Goal: Task Accomplishment & Management: Use online tool/utility

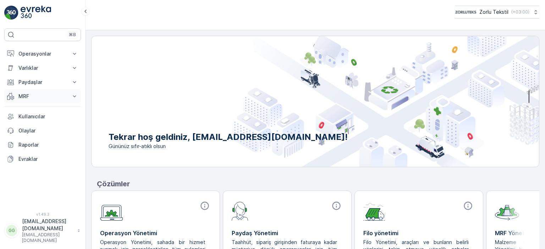
click at [37, 97] on p "MRF" at bounding box center [42, 96] width 48 height 7
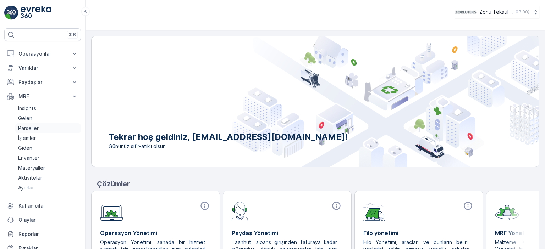
click at [30, 127] on p "Parseller" at bounding box center [28, 128] width 21 height 7
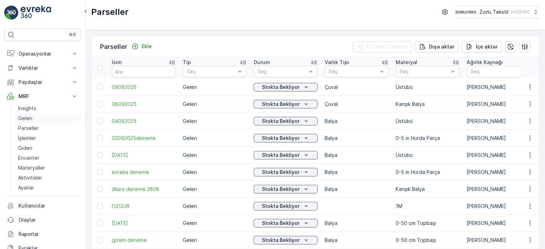
click at [26, 116] on p "Gelen" at bounding box center [25, 118] width 14 height 7
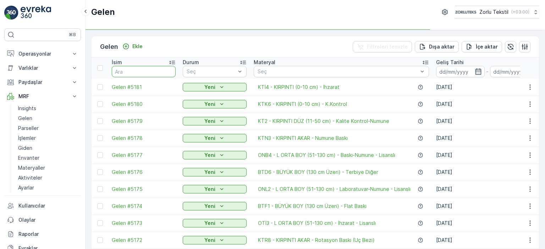
click at [133, 72] on input "text" at bounding box center [144, 71] width 64 height 11
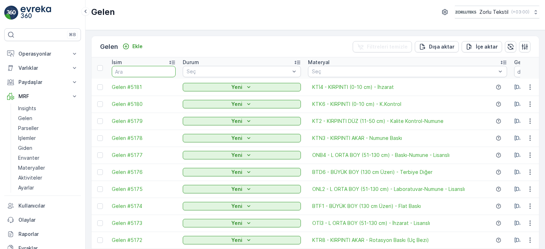
click at [134, 72] on input "text" at bounding box center [144, 71] width 64 height 11
type input "3"
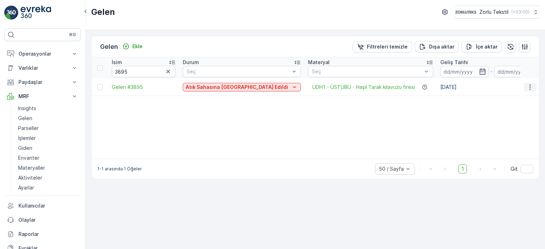
click at [528, 86] on icon "button" at bounding box center [529, 87] width 7 height 7
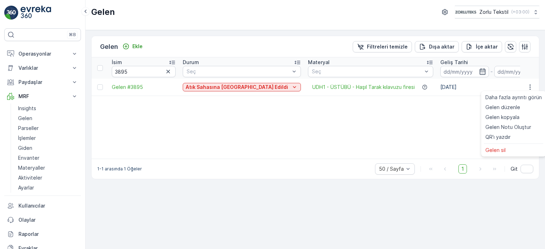
click at [440, 85] on td "[DATE]" at bounding box center [491, 87] width 109 height 17
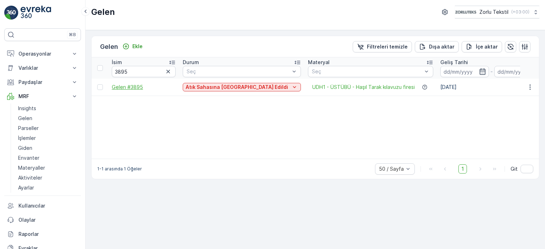
click at [132, 87] on span "Gelen #3895" at bounding box center [144, 87] width 64 height 7
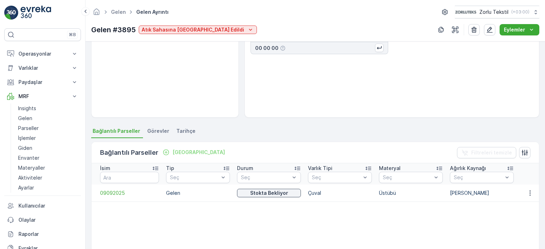
scroll to position [106, 0]
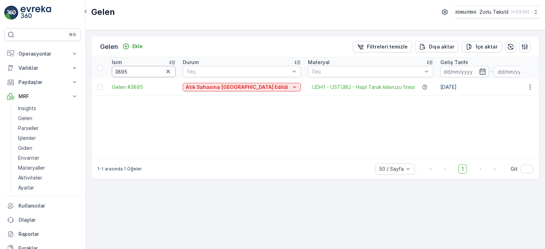
click at [140, 71] on input "3895" at bounding box center [144, 71] width 64 height 11
drag, startPoint x: 135, startPoint y: 72, endPoint x: 122, endPoint y: 72, distance: 12.8
click at [122, 72] on input "3895" at bounding box center [144, 71] width 64 height 11
type input "3861"
click at [123, 84] on span "Gelen #3861" at bounding box center [144, 87] width 64 height 7
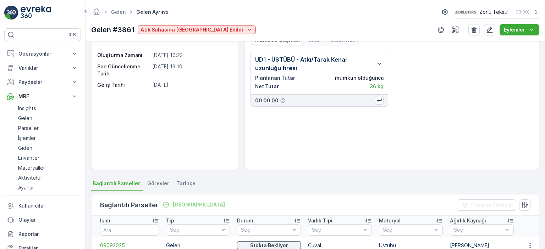
scroll to position [71, 0]
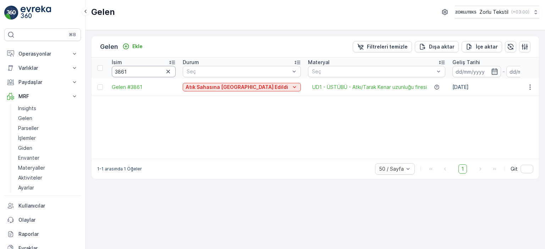
click at [139, 72] on input "3861" at bounding box center [144, 71] width 64 height 11
drag, startPoint x: 132, startPoint y: 71, endPoint x: 97, endPoint y: 69, distance: 35.5
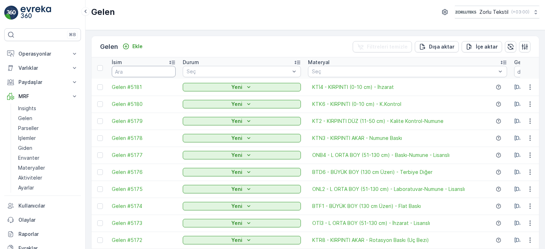
click at [151, 73] on input "text" at bounding box center [144, 71] width 64 height 11
type input "386"
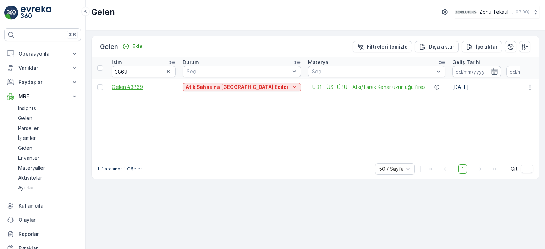
click at [134, 89] on span "Gelen #3869" at bounding box center [144, 87] width 64 height 7
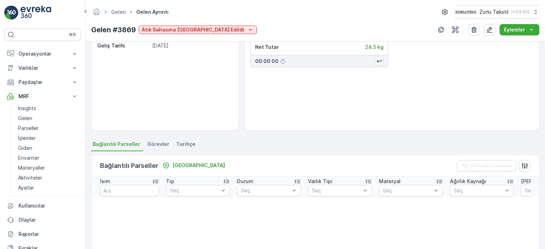
scroll to position [71, 0]
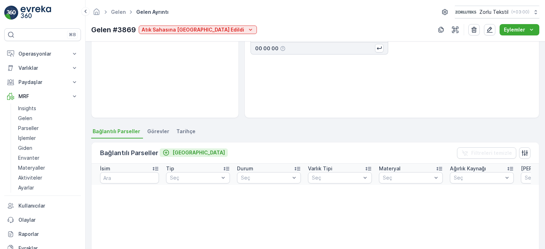
click at [173, 153] on p "[GEOGRAPHIC_DATA]" at bounding box center [198, 152] width 52 height 7
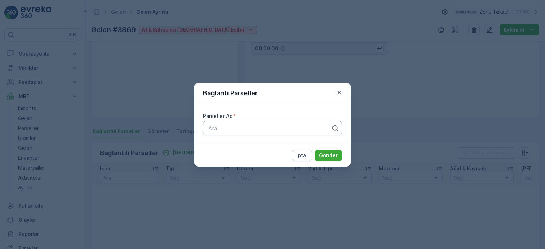
click at [245, 133] on div "Ara" at bounding box center [272, 128] width 139 height 14
click at [300, 128] on div at bounding box center [269, 128] width 124 height 6
type input "0909"
click at [238, 147] on div "09092025" at bounding box center [272, 146] width 131 height 6
click at [328, 156] on p "Gönder" at bounding box center [328, 155] width 19 height 7
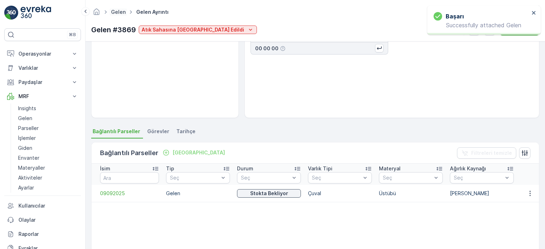
click at [121, 11] on link "Gelen" at bounding box center [118, 12] width 15 height 6
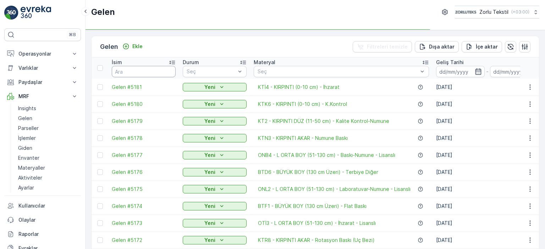
click at [139, 68] on input "text" at bounding box center [144, 71] width 64 height 11
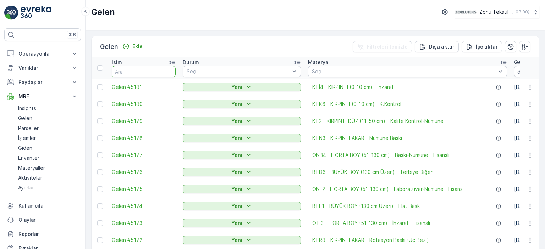
click at [139, 70] on input "text" at bounding box center [144, 71] width 64 height 11
type input "38"
click at [139, 72] on input "38" at bounding box center [144, 71] width 64 height 11
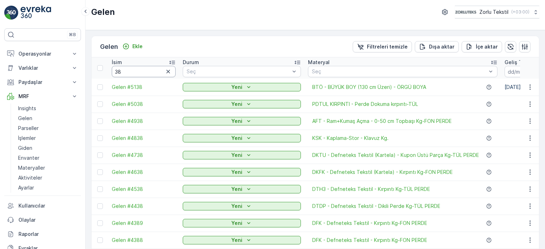
click at [136, 72] on input "38" at bounding box center [144, 71] width 64 height 11
type input "3862"
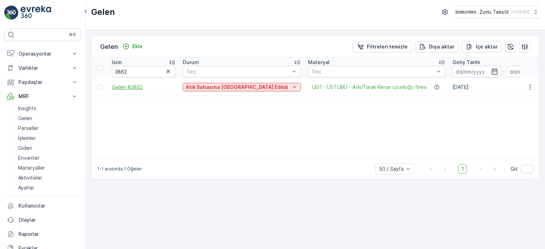
click at [126, 87] on span "Gelen #3862" at bounding box center [144, 87] width 64 height 7
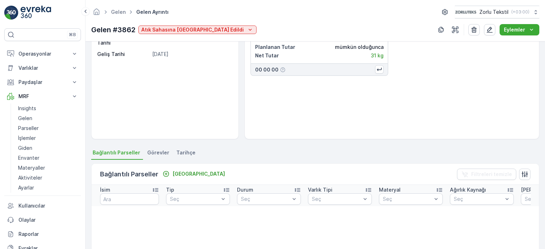
scroll to position [142, 0]
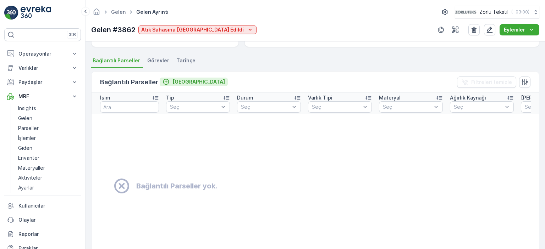
click at [178, 85] on p "[GEOGRAPHIC_DATA]" at bounding box center [198, 81] width 52 height 7
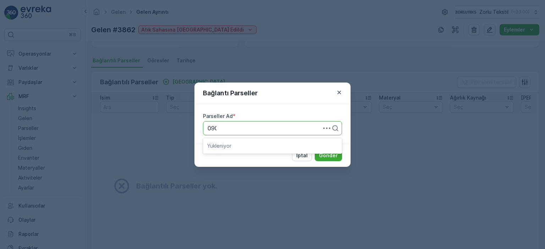
type input "0909"
click at [237, 146] on div "09092025" at bounding box center [272, 146] width 131 height 6
click at [339, 156] on button "Gönder" at bounding box center [328, 155] width 27 height 11
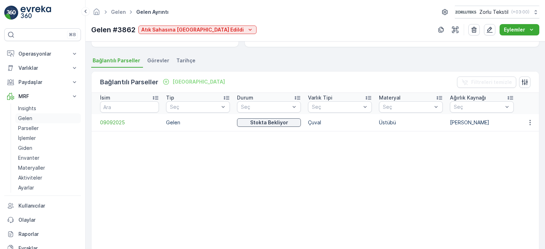
click at [26, 117] on p "Gelen" at bounding box center [25, 118] width 14 height 7
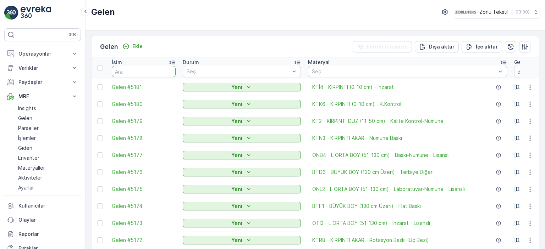
click at [131, 72] on input "text" at bounding box center [144, 71] width 64 height 11
type input "3862"
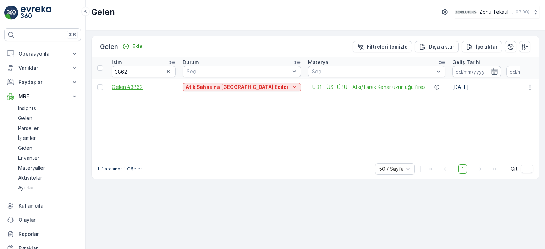
click at [138, 87] on span "Gelen #3862" at bounding box center [144, 87] width 64 height 7
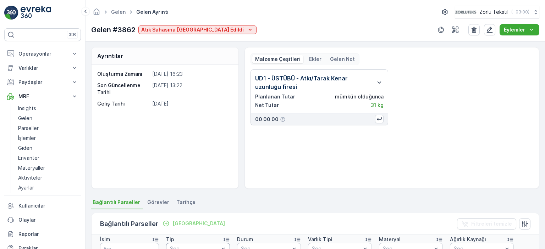
scroll to position [71, 0]
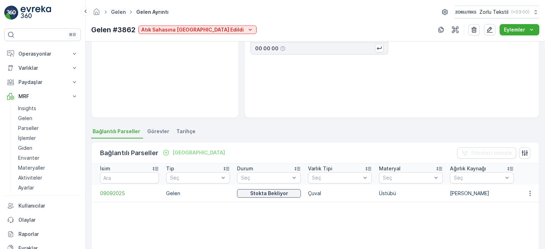
click at [118, 11] on link "Gelen" at bounding box center [118, 12] width 15 height 6
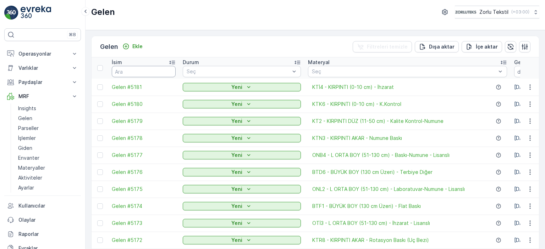
click at [135, 68] on input "text" at bounding box center [144, 71] width 64 height 11
type input "3863"
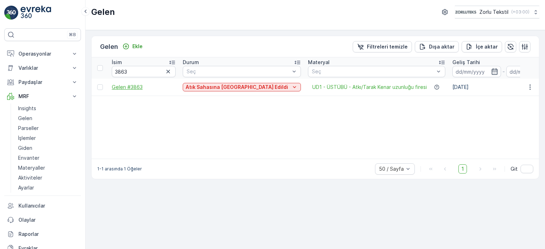
click at [136, 87] on span "Gelen #3863" at bounding box center [144, 87] width 64 height 7
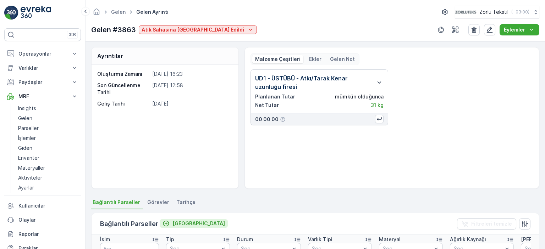
scroll to position [71, 0]
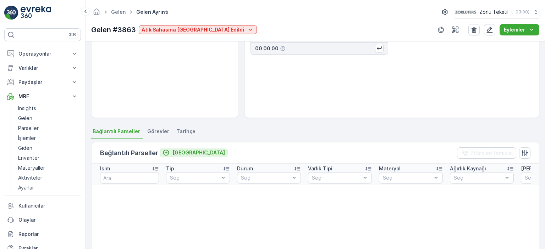
click at [176, 151] on p "[GEOGRAPHIC_DATA]" at bounding box center [198, 152] width 52 height 7
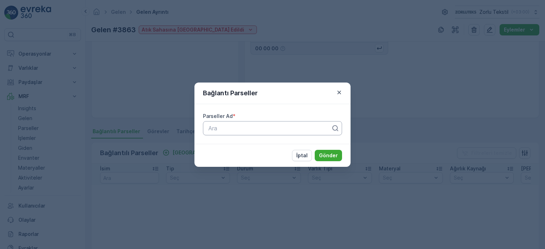
click at [213, 128] on div at bounding box center [269, 128] width 124 height 6
type input "0909"
click at [231, 149] on span "09092025" at bounding box center [221, 146] width 28 height 6
click at [330, 158] on p "Gönder" at bounding box center [328, 155] width 19 height 7
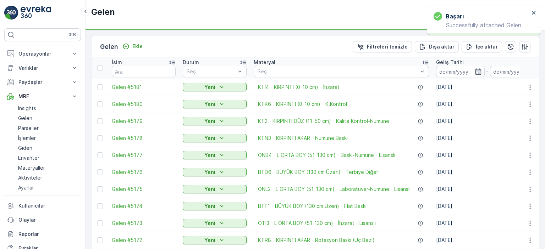
type input "3863"
click at [137, 69] on input "3863" at bounding box center [144, 71] width 64 height 11
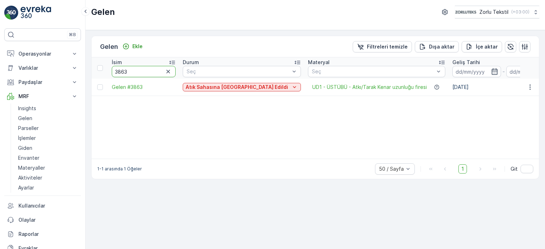
drag, startPoint x: 132, startPoint y: 73, endPoint x: 124, endPoint y: 76, distance: 8.0
click at [124, 76] on input "3863" at bounding box center [144, 71] width 64 height 11
type input "3865"
click at [133, 86] on span "Gelen #3865" at bounding box center [144, 87] width 64 height 7
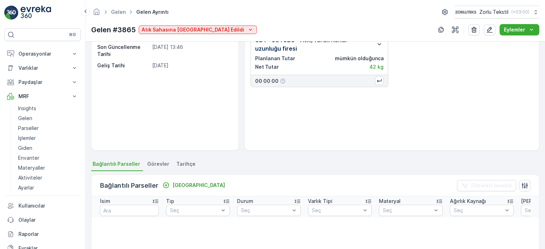
scroll to position [71, 0]
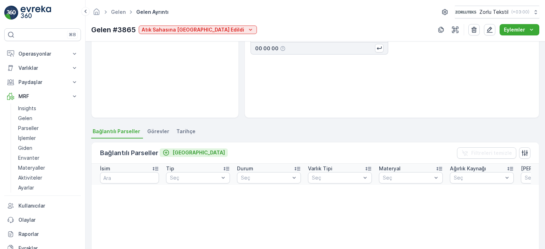
click at [175, 155] on p "[GEOGRAPHIC_DATA]" at bounding box center [198, 152] width 52 height 7
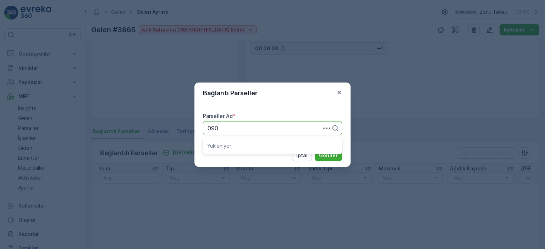
type input "0909"
click at [223, 145] on span "09092025" at bounding box center [221, 146] width 28 height 6
click at [329, 156] on p "Gönder" at bounding box center [328, 155] width 19 height 7
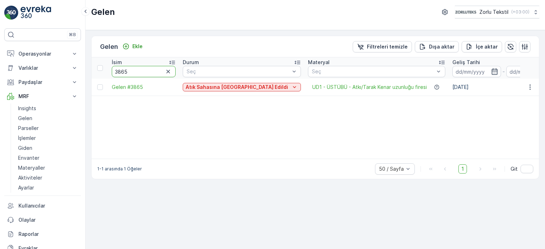
drag, startPoint x: 139, startPoint y: 69, endPoint x: 122, endPoint y: 74, distance: 17.8
click at [122, 74] on input "3865" at bounding box center [144, 71] width 64 height 11
type input "3871"
click at [116, 85] on span "Gelen #3871" at bounding box center [144, 87] width 64 height 7
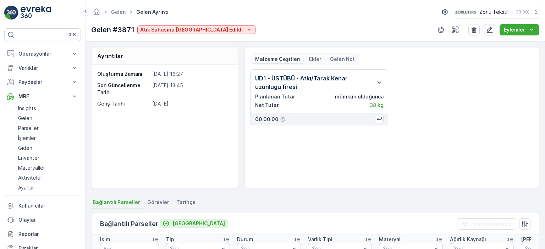
click at [178, 222] on p "[GEOGRAPHIC_DATA]" at bounding box center [198, 223] width 52 height 7
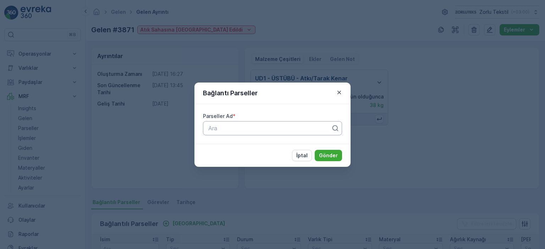
click at [238, 130] on div at bounding box center [269, 128] width 124 height 6
type input "0909"
click at [228, 145] on span "09092025" at bounding box center [221, 146] width 28 height 6
click at [322, 155] on p "Gönder" at bounding box center [328, 155] width 19 height 7
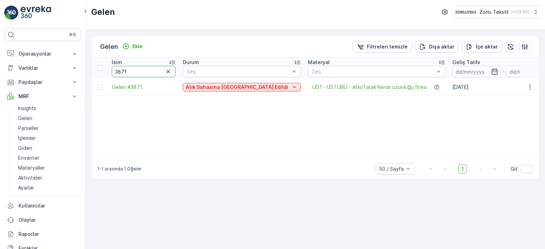
drag, startPoint x: 130, startPoint y: 71, endPoint x: 122, endPoint y: 72, distance: 8.6
click at [122, 72] on input "3871" at bounding box center [144, 71] width 64 height 11
click at [131, 71] on input "3871" at bounding box center [144, 71] width 64 height 11
type input "3874"
click at [120, 88] on span "Gelen #3874" at bounding box center [144, 87] width 64 height 7
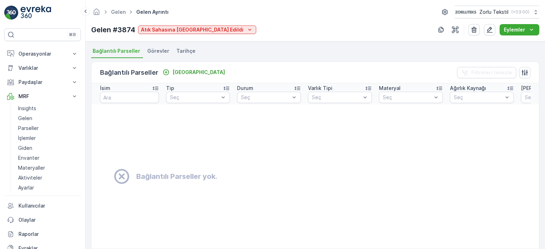
scroll to position [148, 0]
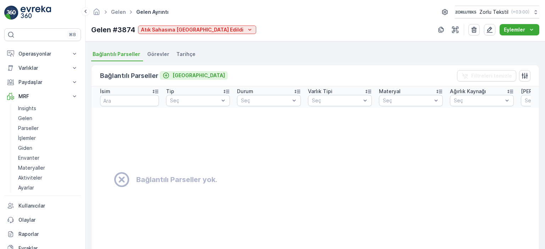
click at [176, 75] on p "[GEOGRAPHIC_DATA]" at bounding box center [198, 75] width 52 height 7
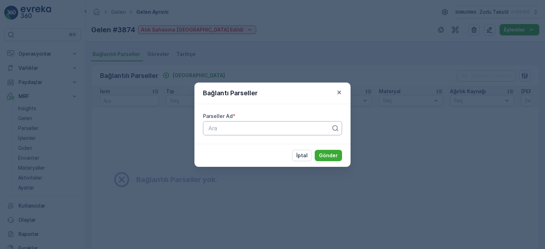
click at [240, 126] on div at bounding box center [269, 128] width 124 height 6
type input "0909"
click at [224, 143] on span "09092025" at bounding box center [221, 146] width 28 height 6
click at [336, 156] on p "Gönder" at bounding box center [328, 155] width 19 height 7
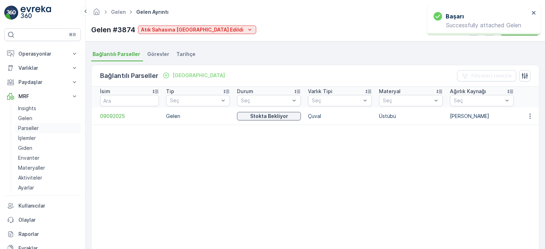
click at [40, 128] on link "Parseller" at bounding box center [48, 128] width 66 height 10
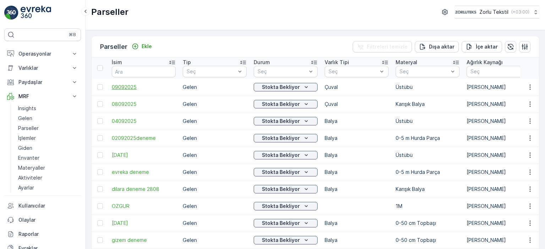
click at [126, 88] on span "09092025" at bounding box center [144, 87] width 64 height 7
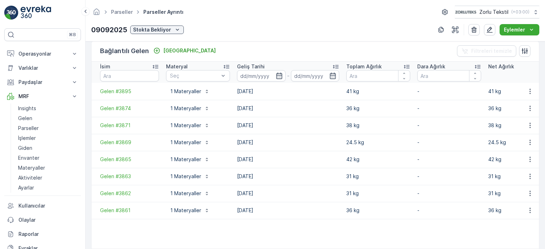
scroll to position [177, 0]
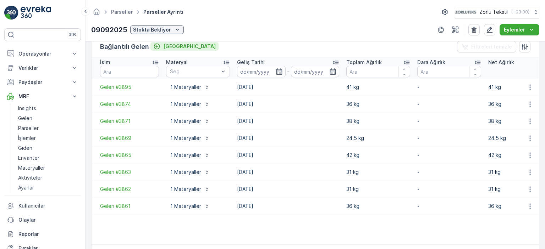
click at [167, 46] on p "[GEOGRAPHIC_DATA]" at bounding box center [189, 46] width 52 height 7
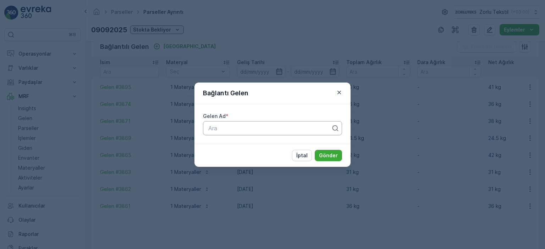
click at [237, 129] on div at bounding box center [269, 128] width 124 height 6
type input "3867"
click at [239, 131] on div at bounding box center [269, 128] width 124 height 6
click at [279, 130] on div at bounding box center [269, 128] width 124 height 6
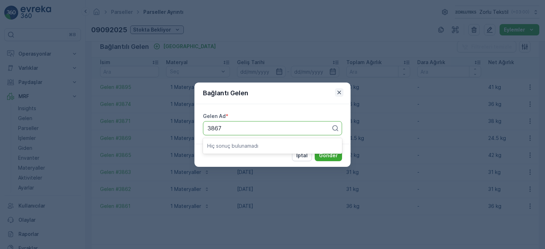
type input "3867"
click at [342, 93] on icon "button" at bounding box center [338, 92] width 7 height 7
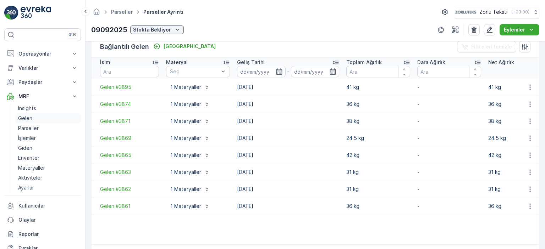
click at [31, 119] on p "Gelen" at bounding box center [25, 118] width 14 height 7
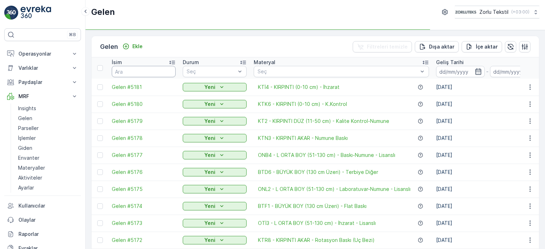
click at [150, 71] on input "text" at bounding box center [144, 71] width 64 height 11
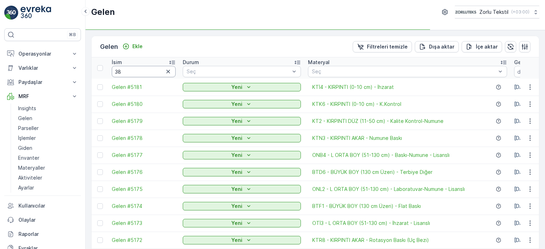
click at [150, 71] on input "38" at bounding box center [144, 71] width 64 height 11
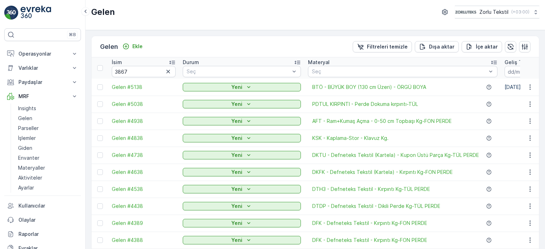
type input "38"
click at [146, 75] on input "3867" at bounding box center [144, 71] width 64 height 11
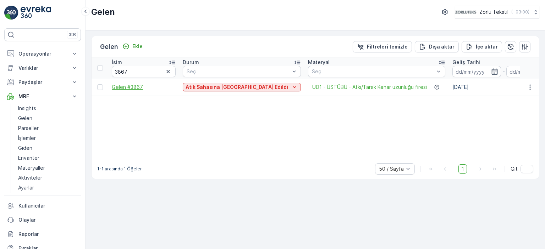
click at [117, 85] on span "Gelen #3867" at bounding box center [144, 87] width 64 height 7
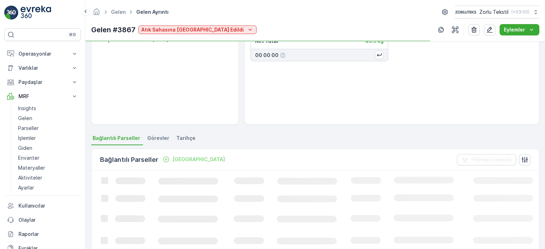
scroll to position [71, 0]
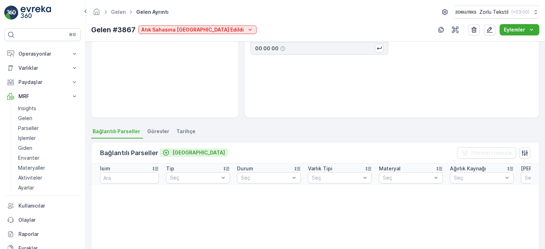
click at [178, 152] on p "[GEOGRAPHIC_DATA]" at bounding box center [198, 152] width 52 height 7
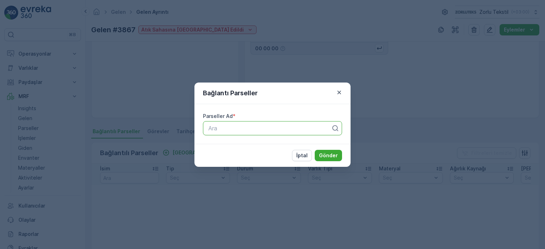
click at [221, 129] on div at bounding box center [269, 128] width 124 height 6
type input "0909"
click at [224, 144] on span "09092025" at bounding box center [221, 146] width 28 height 6
click at [329, 154] on p "Gönder" at bounding box center [328, 155] width 19 height 7
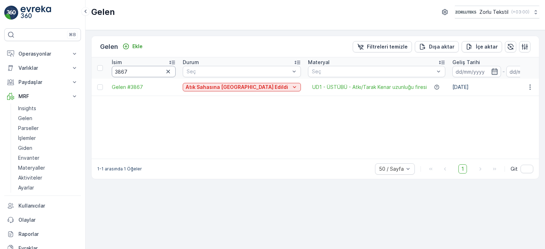
click at [146, 71] on input "3867" at bounding box center [144, 71] width 64 height 11
drag, startPoint x: 138, startPoint y: 73, endPoint x: 108, endPoint y: 73, distance: 30.1
type input "4019"
click at [134, 89] on span "Gelen #4019" at bounding box center [144, 87] width 64 height 7
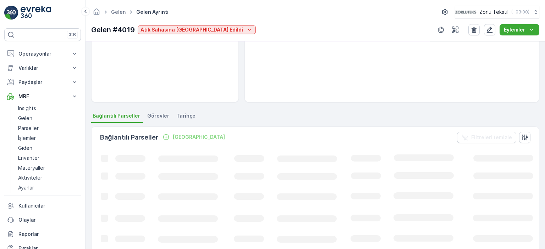
scroll to position [106, 0]
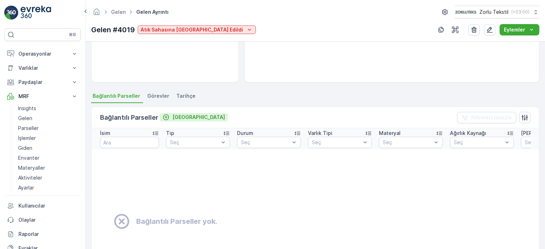
click at [181, 117] on p "[GEOGRAPHIC_DATA]" at bounding box center [198, 117] width 52 height 7
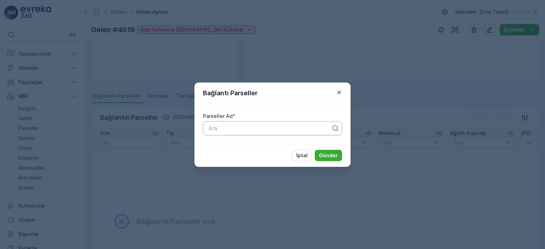
click at [225, 126] on div at bounding box center [269, 128] width 124 height 6
type input "0909"
click at [225, 147] on span "09092025" at bounding box center [221, 146] width 28 height 6
click at [336, 155] on p "Gönder" at bounding box center [328, 155] width 19 height 7
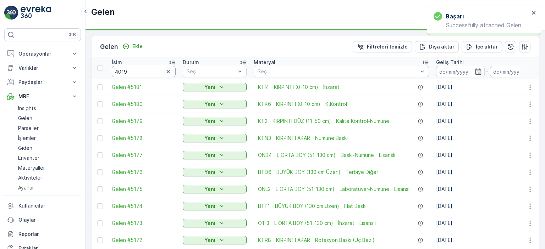
click at [129, 70] on input "4019" at bounding box center [144, 71] width 64 height 11
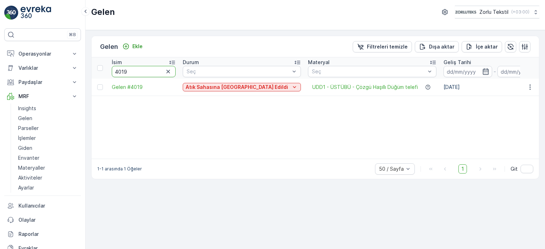
click at [123, 73] on input "4019" at bounding box center [144, 71] width 64 height 11
type input "4017"
click at [122, 86] on span "Gelen #4017" at bounding box center [144, 87] width 64 height 7
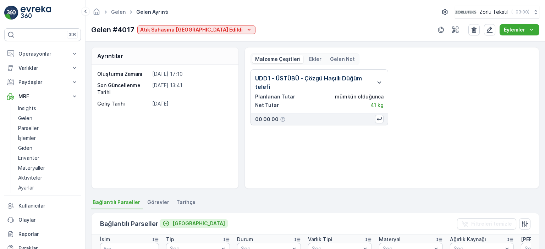
click at [175, 222] on p "[GEOGRAPHIC_DATA]" at bounding box center [198, 223] width 52 height 7
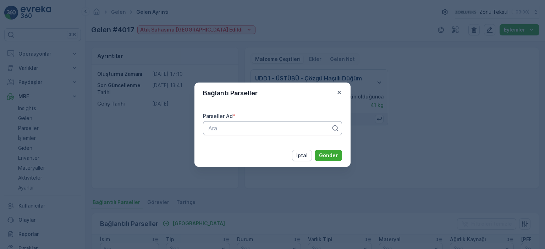
click at [231, 133] on div "Ara" at bounding box center [272, 128] width 139 height 14
type input "0909"
click at [225, 146] on span "09092025" at bounding box center [221, 146] width 28 height 6
click at [332, 157] on p "Gönder" at bounding box center [328, 155] width 19 height 7
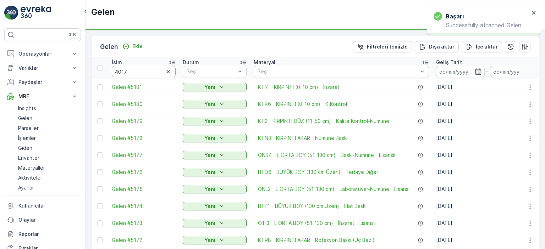
click at [140, 72] on input "4017" at bounding box center [144, 71] width 64 height 11
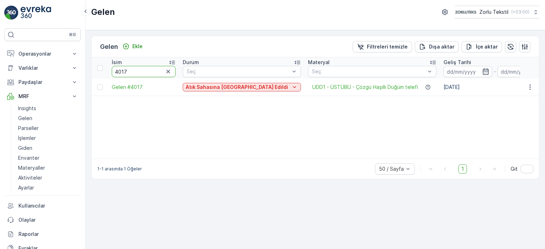
drag, startPoint x: 136, startPoint y: 72, endPoint x: 122, endPoint y: 74, distance: 13.9
click at [122, 74] on input "4017" at bounding box center [144, 71] width 64 height 11
type input "408"
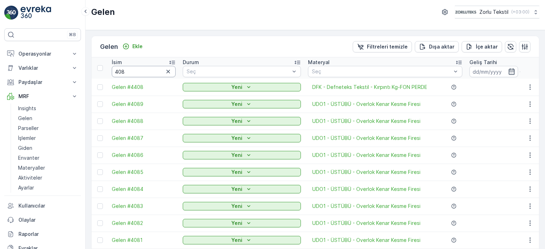
click at [128, 73] on input "408" at bounding box center [144, 71] width 64 height 11
type input "4018"
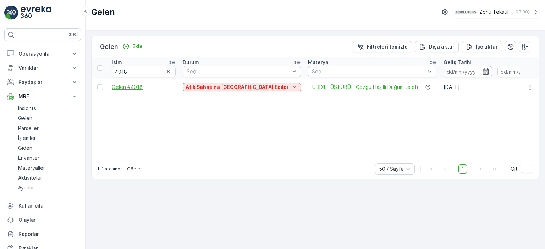
click at [135, 87] on span "Gelen #4018" at bounding box center [144, 87] width 64 height 7
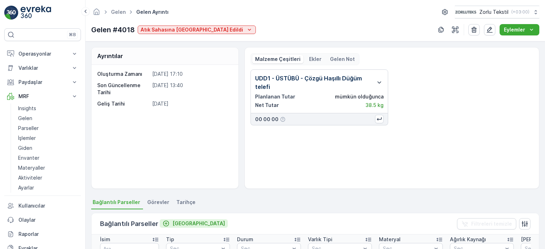
click at [183, 224] on p "[GEOGRAPHIC_DATA]" at bounding box center [198, 223] width 52 height 7
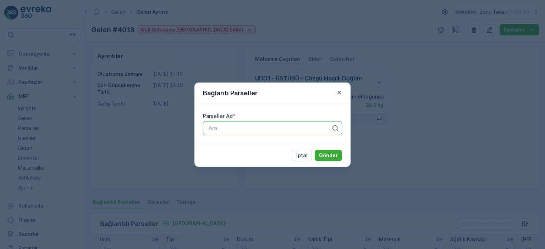
click at [217, 127] on div at bounding box center [269, 128] width 124 height 6
type input "0909"
click at [226, 148] on span "09092025" at bounding box center [221, 146] width 28 height 6
click at [328, 153] on p "Gönder" at bounding box center [328, 155] width 19 height 7
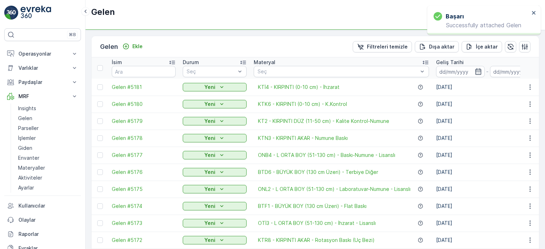
type input "4018"
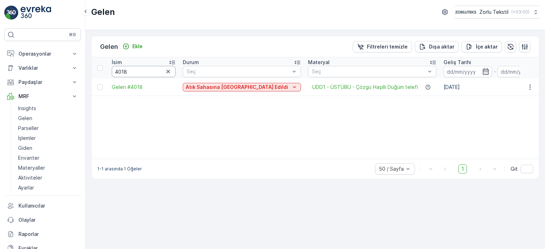
drag, startPoint x: 135, startPoint y: 74, endPoint x: 123, endPoint y: 70, distance: 12.8
click at [128, 74] on input "4018" at bounding box center [144, 71] width 64 height 11
type input "4020"
click at [136, 86] on span "Gelen #4020" at bounding box center [144, 87] width 64 height 7
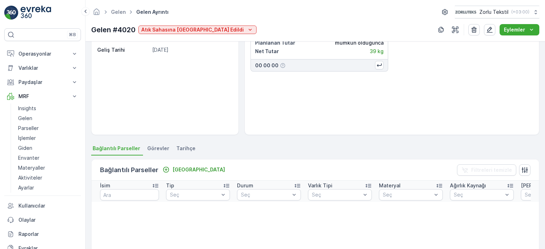
scroll to position [71, 0]
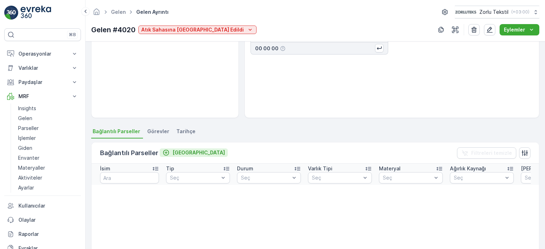
click at [179, 154] on p "[GEOGRAPHIC_DATA]" at bounding box center [198, 152] width 52 height 7
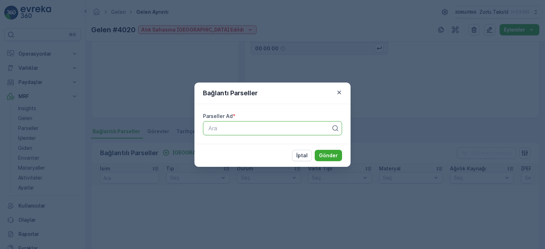
click at [220, 128] on div at bounding box center [269, 128] width 124 height 6
type input "0909"
click at [230, 146] on span "09092025" at bounding box center [221, 146] width 28 height 6
click at [328, 157] on p "Gönder" at bounding box center [328, 155] width 19 height 7
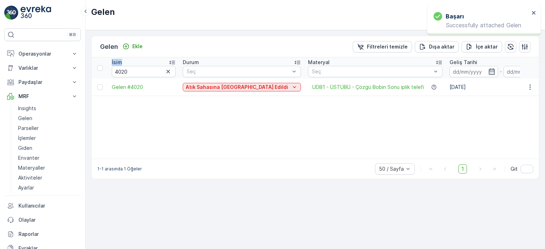
drag, startPoint x: 143, startPoint y: 71, endPoint x: 107, endPoint y: 66, distance: 36.1
click at [128, 73] on input "4020" at bounding box center [144, 71] width 64 height 11
drag, startPoint x: 125, startPoint y: 72, endPoint x: 109, endPoint y: 71, distance: 15.6
click at [109, 71] on th "İsim 4020" at bounding box center [143, 67] width 71 height 21
type input "387"
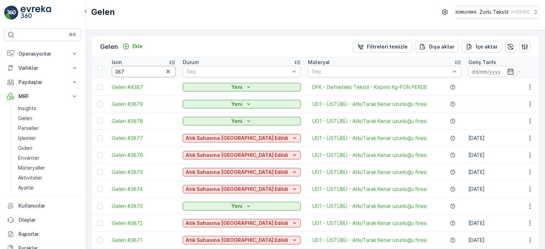
click at [135, 74] on input "387" at bounding box center [144, 71] width 64 height 11
type input "3872"
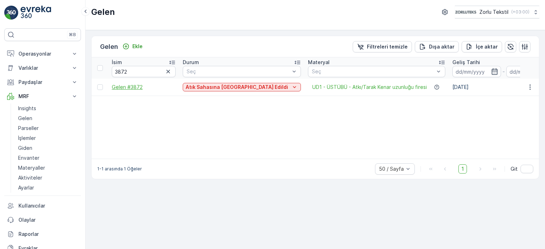
click at [133, 88] on span "Gelen #3872" at bounding box center [144, 87] width 64 height 7
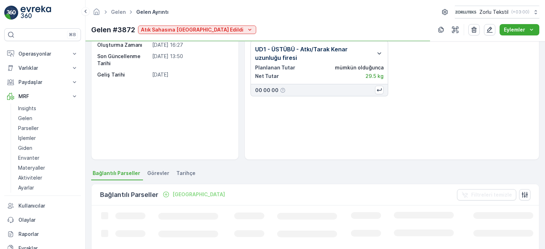
scroll to position [35, 0]
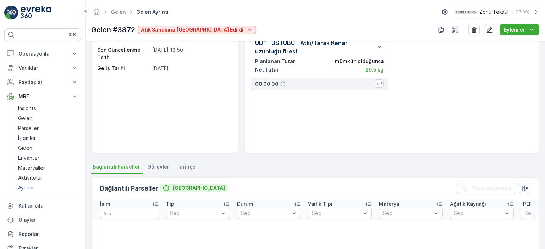
click at [180, 186] on p "[GEOGRAPHIC_DATA]" at bounding box center [198, 188] width 52 height 7
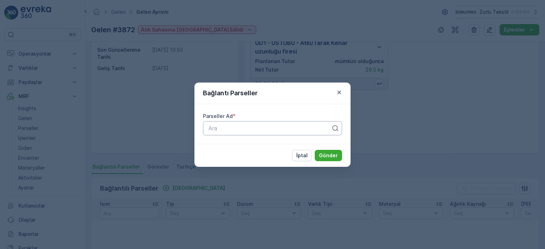
click at [227, 129] on div at bounding box center [269, 128] width 124 height 6
type input "0909"
click at [226, 146] on span "09092025" at bounding box center [221, 146] width 28 height 6
click at [332, 155] on p "Gönder" at bounding box center [328, 155] width 19 height 7
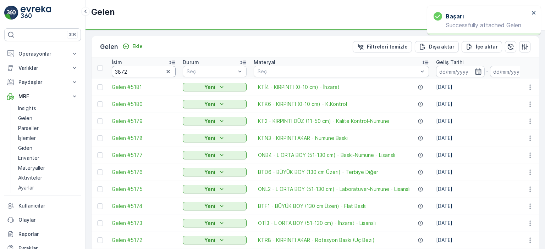
click at [140, 69] on input "3872" at bounding box center [144, 71] width 64 height 11
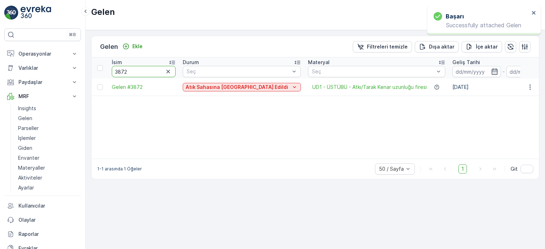
click at [125, 74] on input "3872" at bounding box center [144, 71] width 64 height 11
type input "3870"
click at [121, 86] on span "Gelen #3870" at bounding box center [144, 87] width 64 height 7
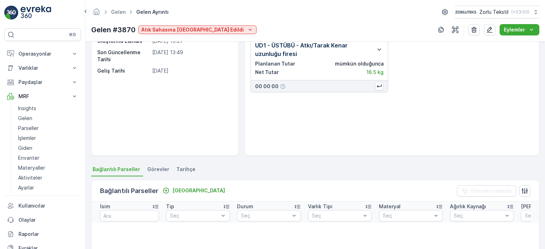
scroll to position [35, 0]
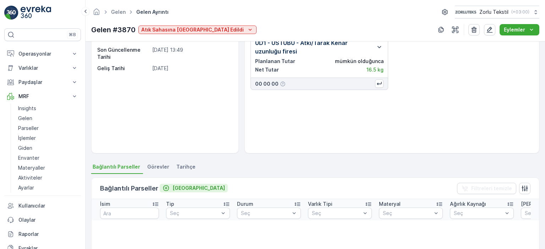
click at [183, 185] on p "[GEOGRAPHIC_DATA]" at bounding box center [198, 188] width 52 height 7
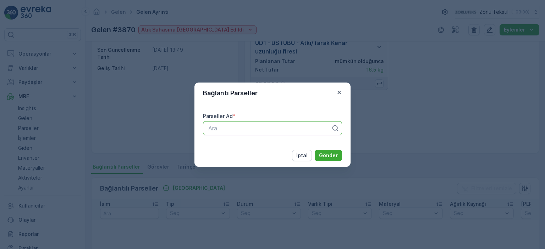
click at [242, 131] on div at bounding box center [269, 128] width 124 height 6
type input "0"
type input "0909"
click at [224, 144] on span "09092025" at bounding box center [221, 146] width 28 height 6
click at [328, 154] on p "Gönder" at bounding box center [328, 155] width 19 height 7
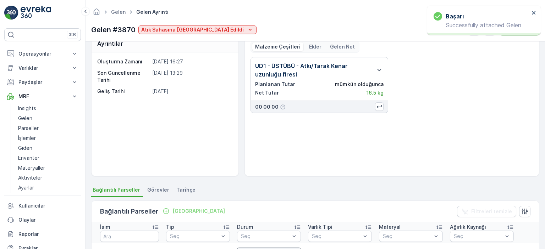
scroll to position [0, 0]
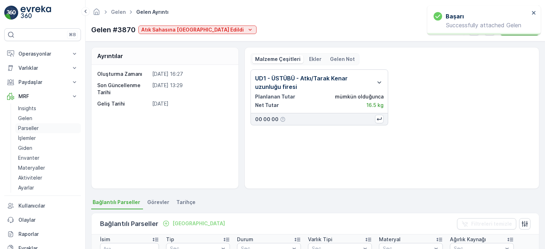
click at [34, 126] on p "Parseller" at bounding box center [28, 128] width 21 height 7
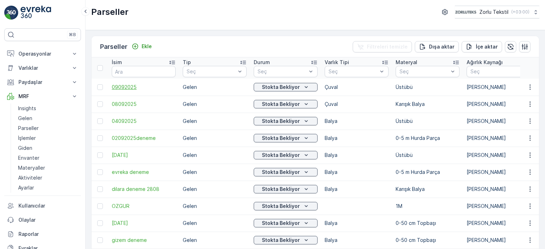
click at [118, 87] on span "09092025" at bounding box center [144, 87] width 64 height 7
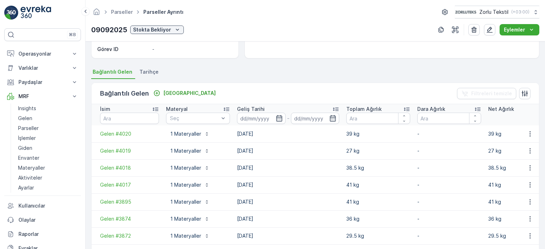
scroll to position [142, 0]
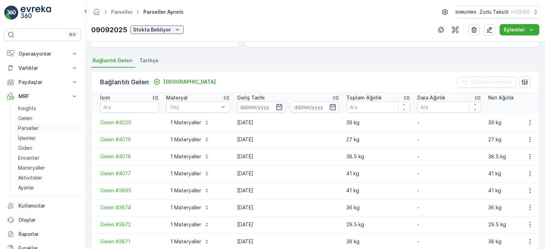
click at [28, 129] on p "Parseller" at bounding box center [28, 128] width 21 height 7
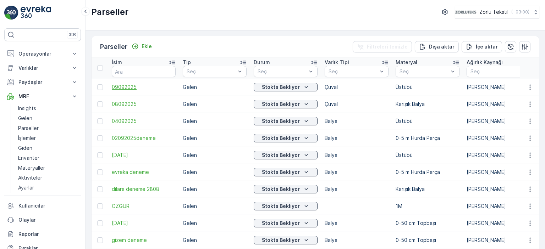
click at [120, 88] on span "09092025" at bounding box center [144, 87] width 64 height 7
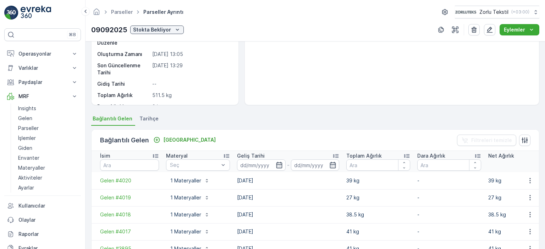
scroll to position [68, 0]
